Goal: Task Accomplishment & Management: Manage account settings

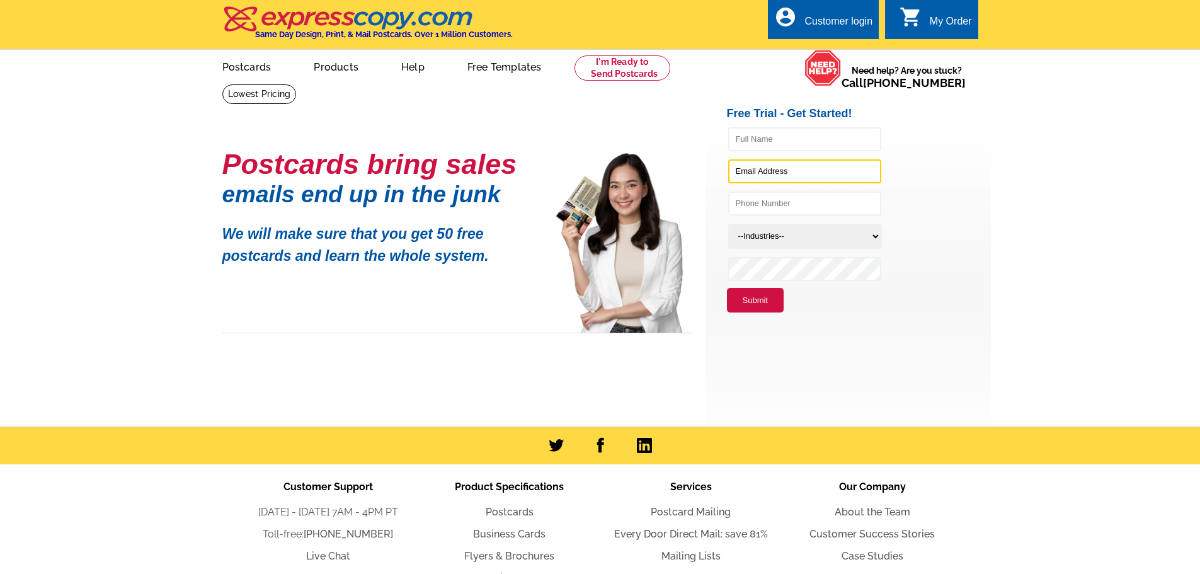
type input "[EMAIL_ADDRESS][DOMAIN_NAME]"
click at [829, 24] on div "Customer login" at bounding box center [838, 25] width 68 height 18
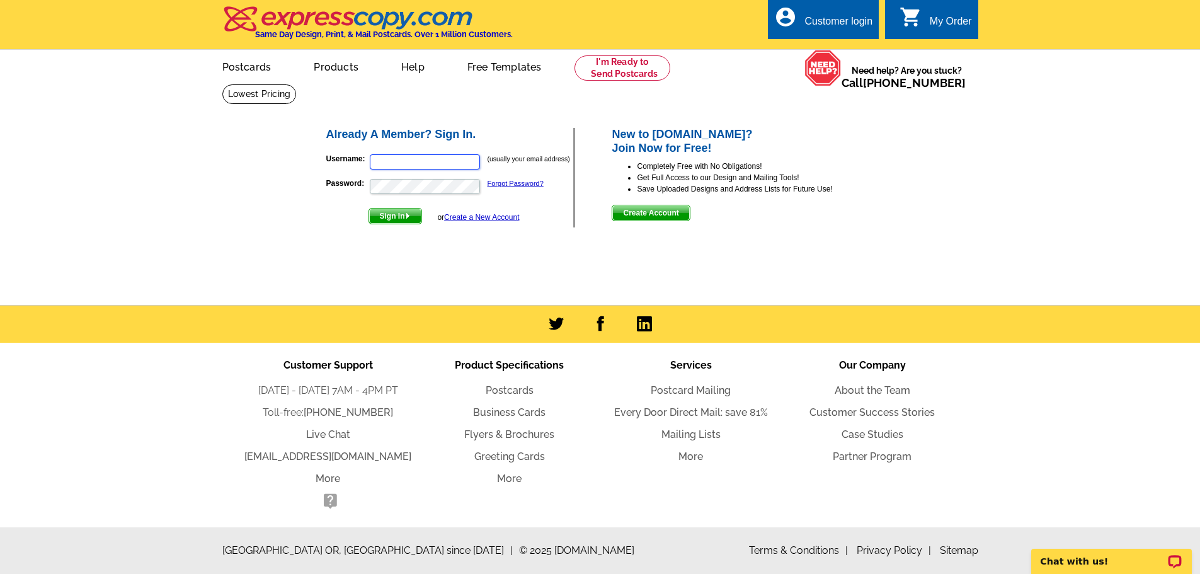
type input "[EMAIL_ADDRESS][DOMAIN_NAME]"
click at [391, 216] on span "Sign In" at bounding box center [395, 215] width 52 height 15
